Goal: Task Accomplishment & Management: Manage account settings

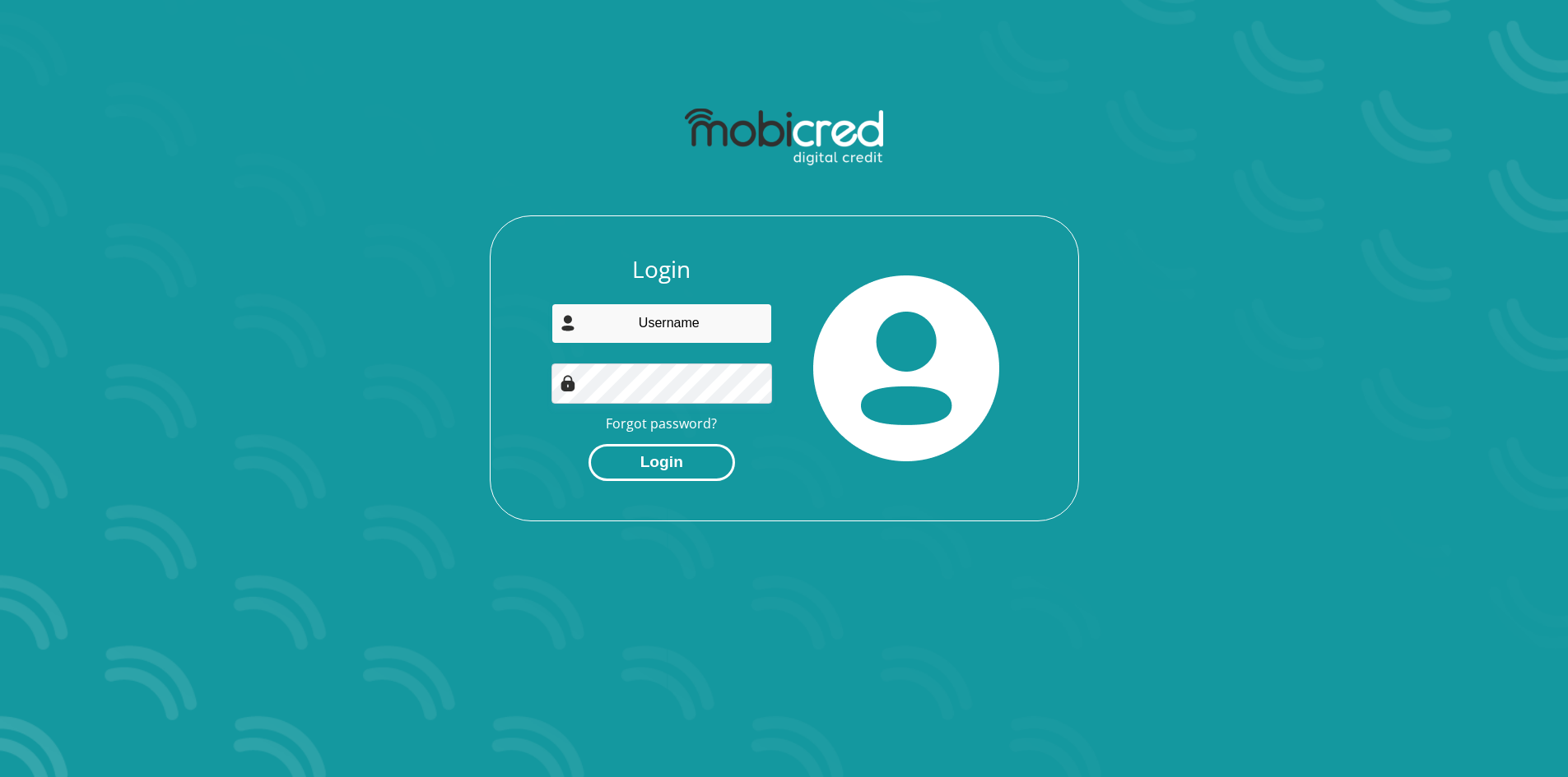
type input "reuben.deborah@gmail.com"
click at [703, 460] on button "Login" at bounding box center [662, 463] width 147 height 37
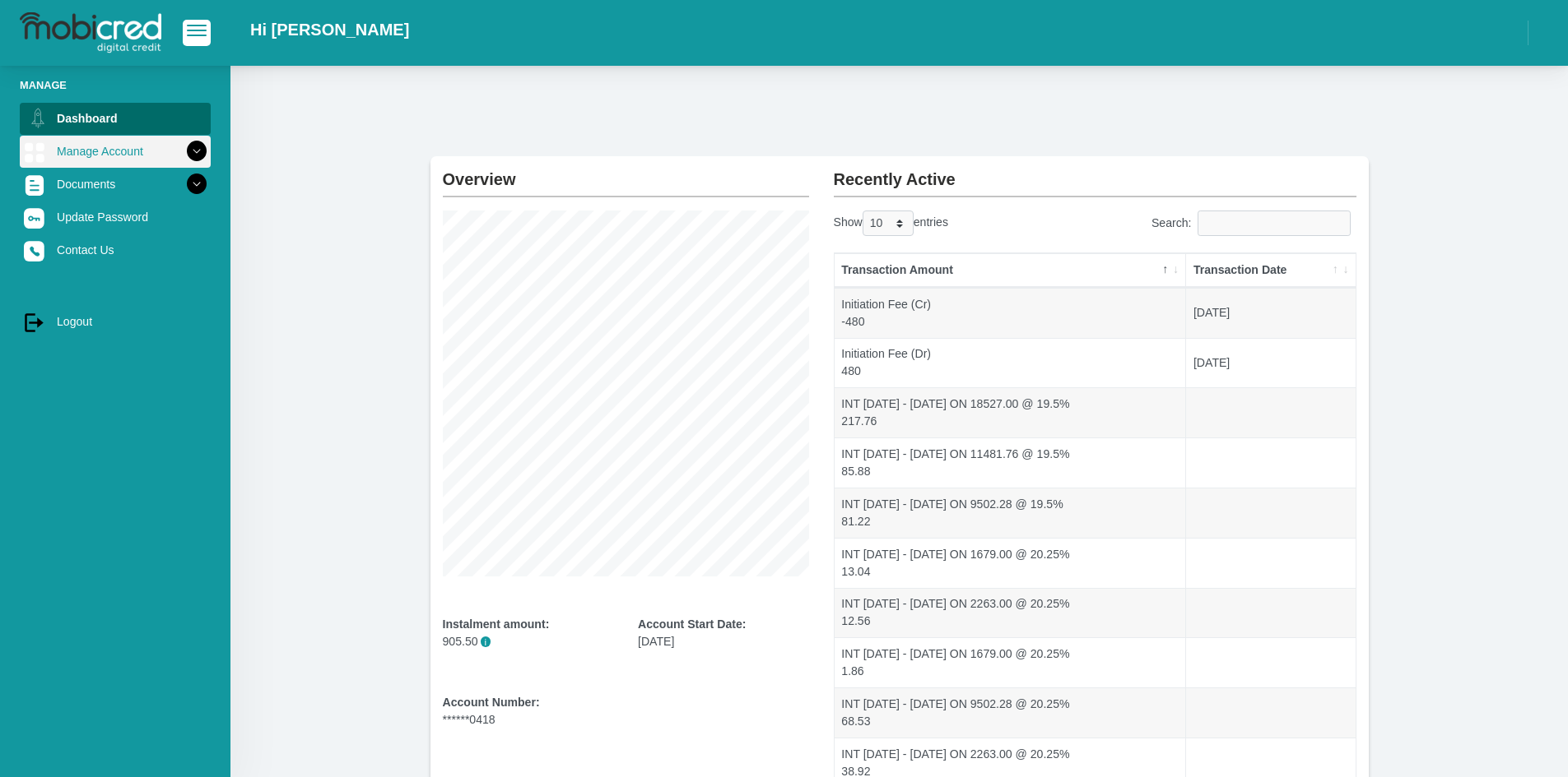
click at [129, 163] on link "Manage Account" at bounding box center [116, 151] width 191 height 31
